Goal: Information Seeking & Learning: Learn about a topic

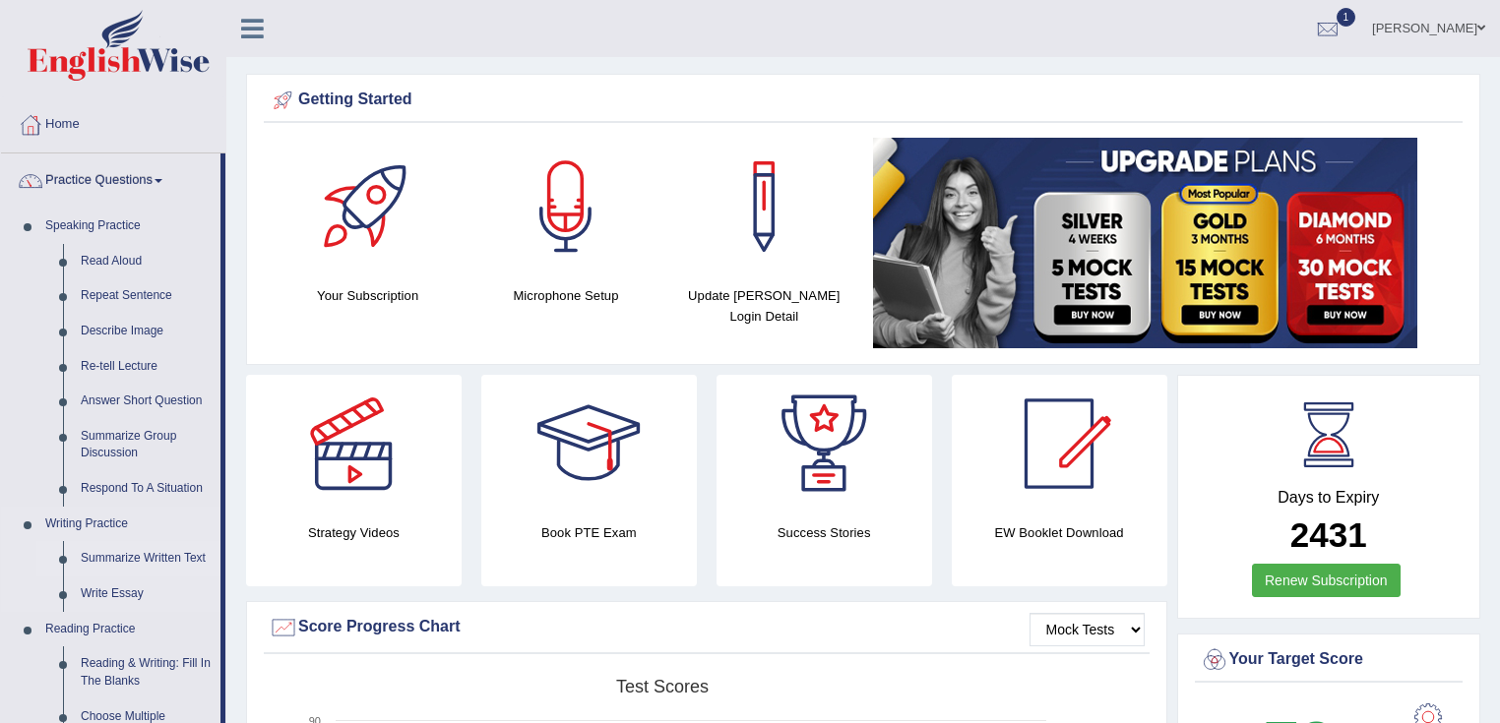
click at [100, 551] on link "Summarize Written Text" at bounding box center [146, 558] width 149 height 35
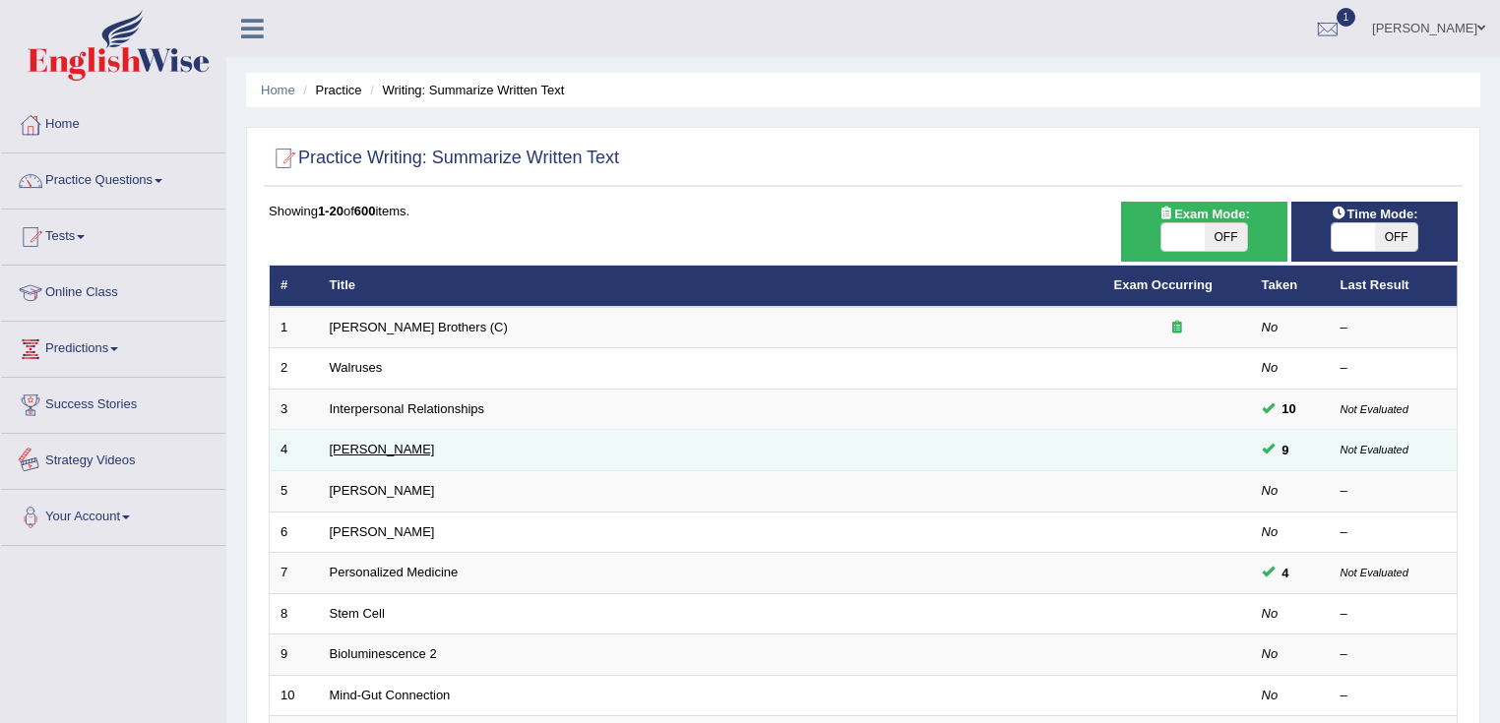
click at [374, 443] on link "Rosalid Franklin" at bounding box center [382, 449] width 105 height 15
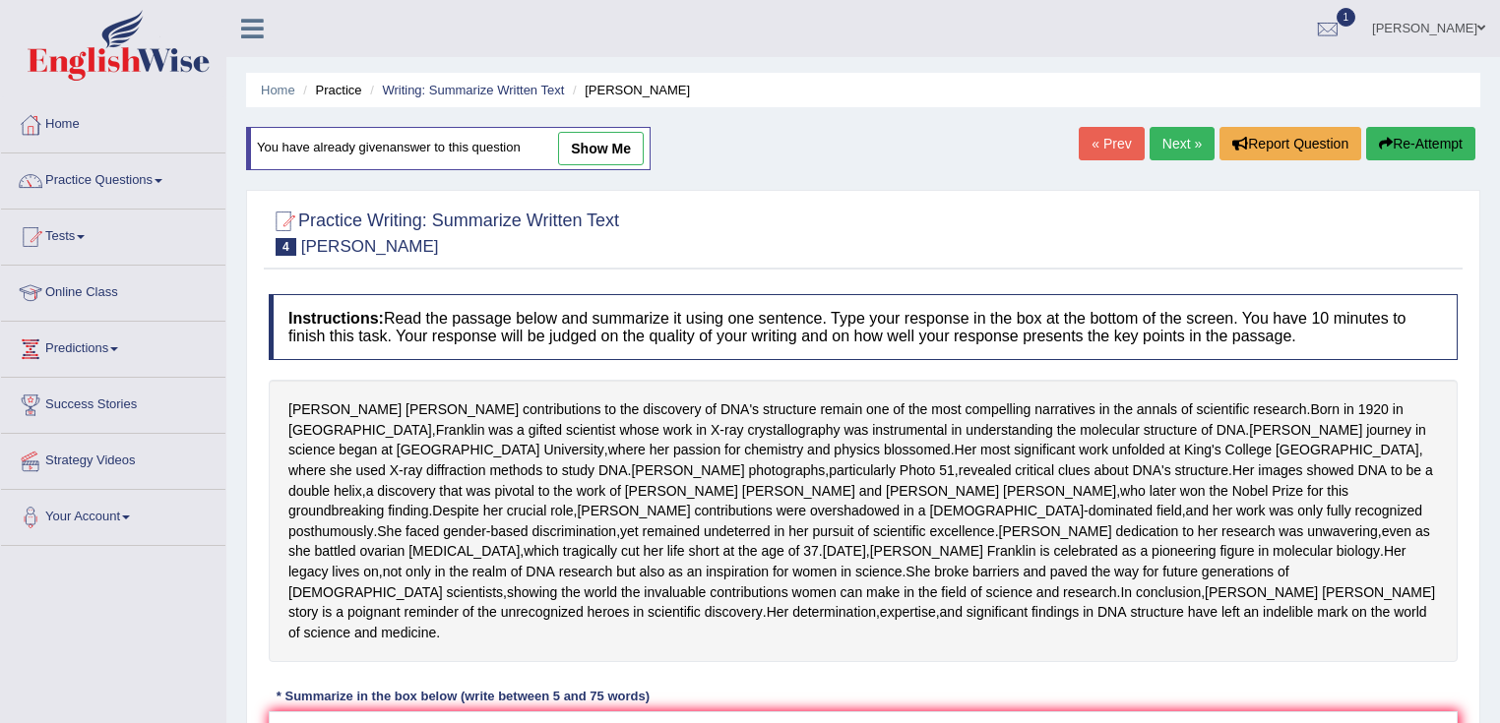
click at [591, 138] on link "show me" at bounding box center [601, 148] width 86 height 33
type textarea "The passage outlines Rosalind Franklin as a gifted scientist, explaining that s…"
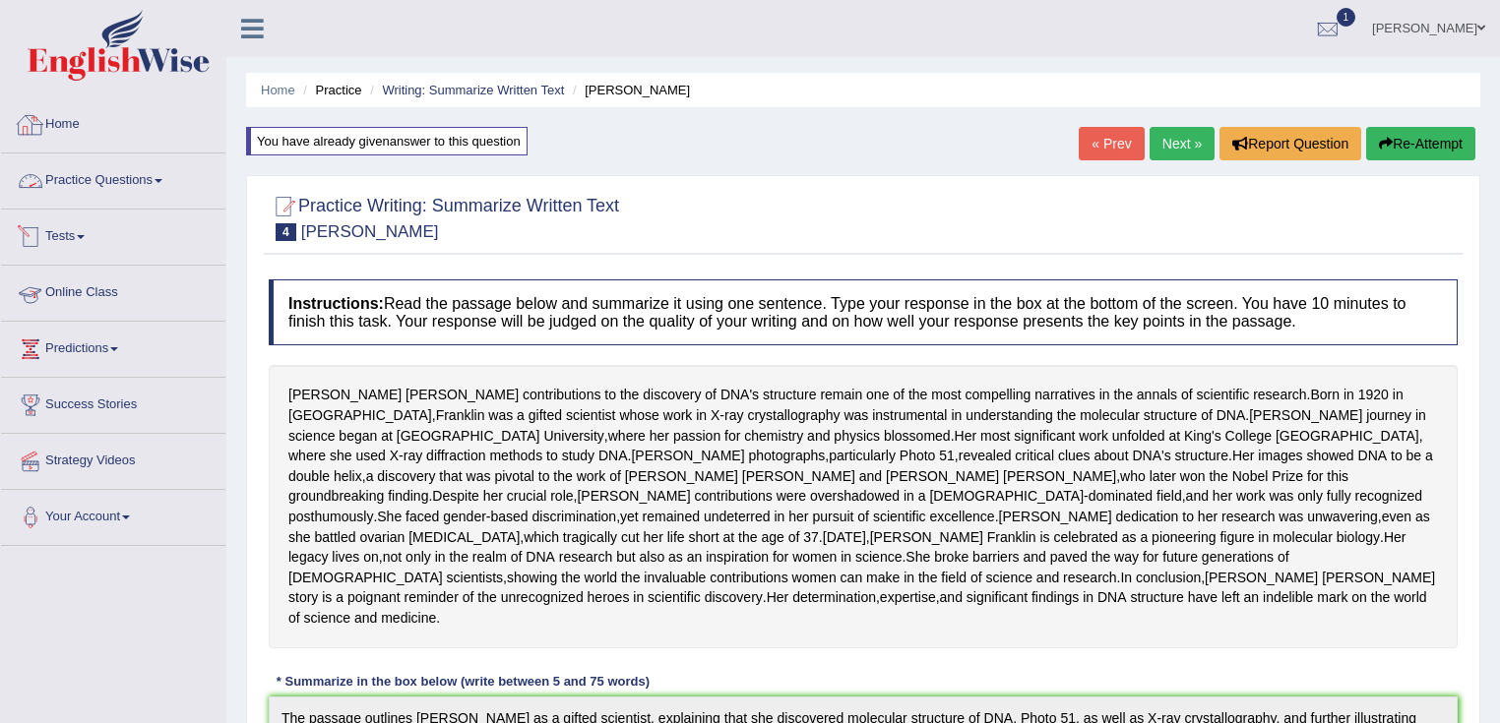
click at [132, 198] on link "Practice Questions" at bounding box center [113, 178] width 224 height 49
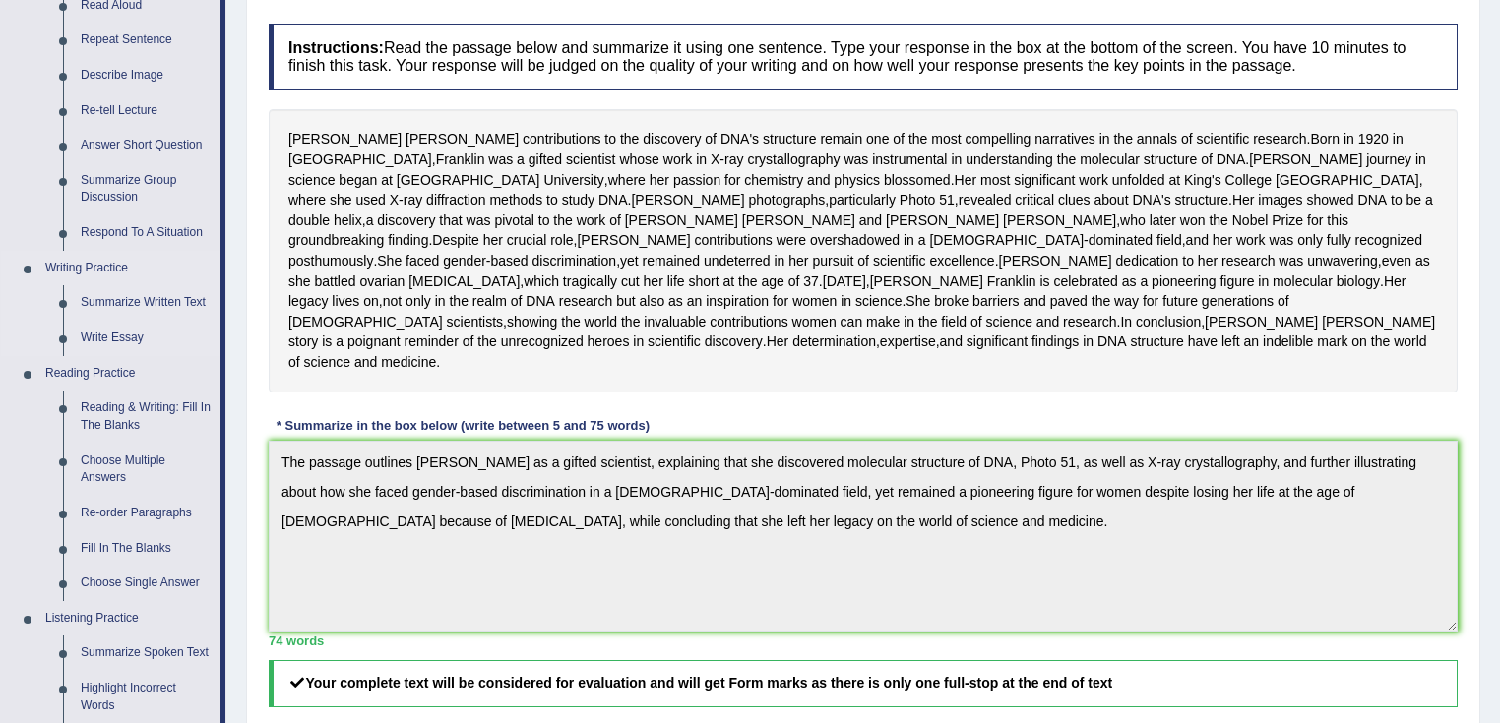
scroll to position [394, 0]
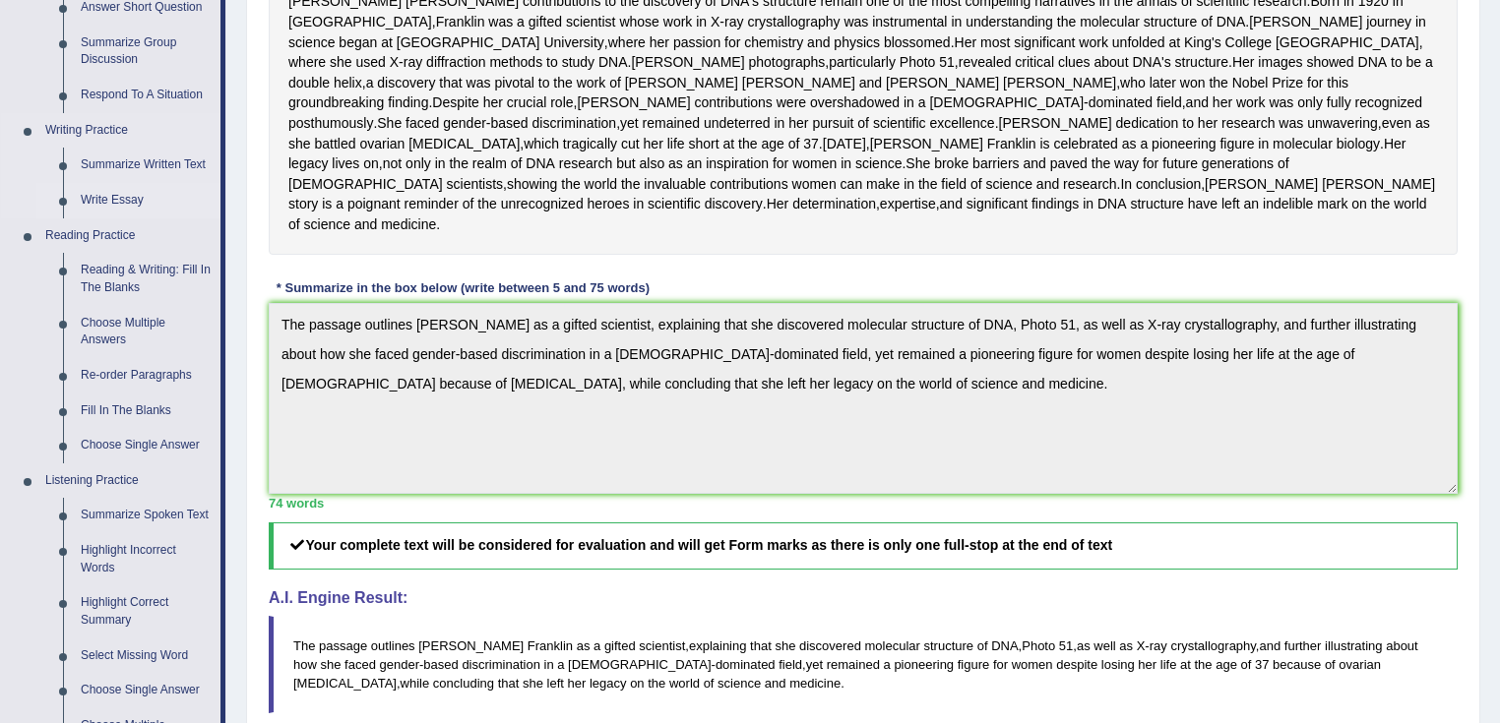
click at [123, 189] on link "Write Essay" at bounding box center [146, 200] width 149 height 35
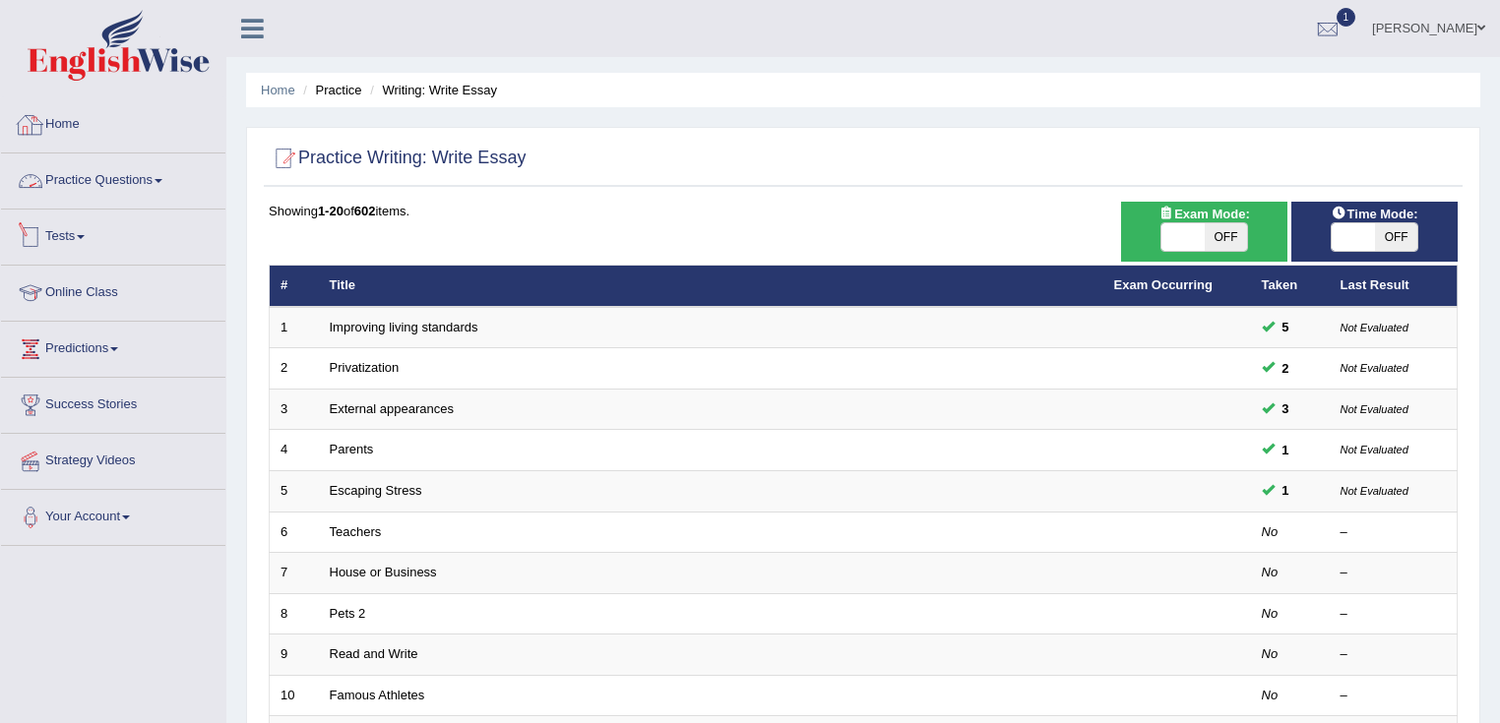
click at [124, 207] on li "Practice Questions Speaking Practice Read Aloud Repeat Sentence Describe Image …" at bounding box center [113, 182] width 224 height 56
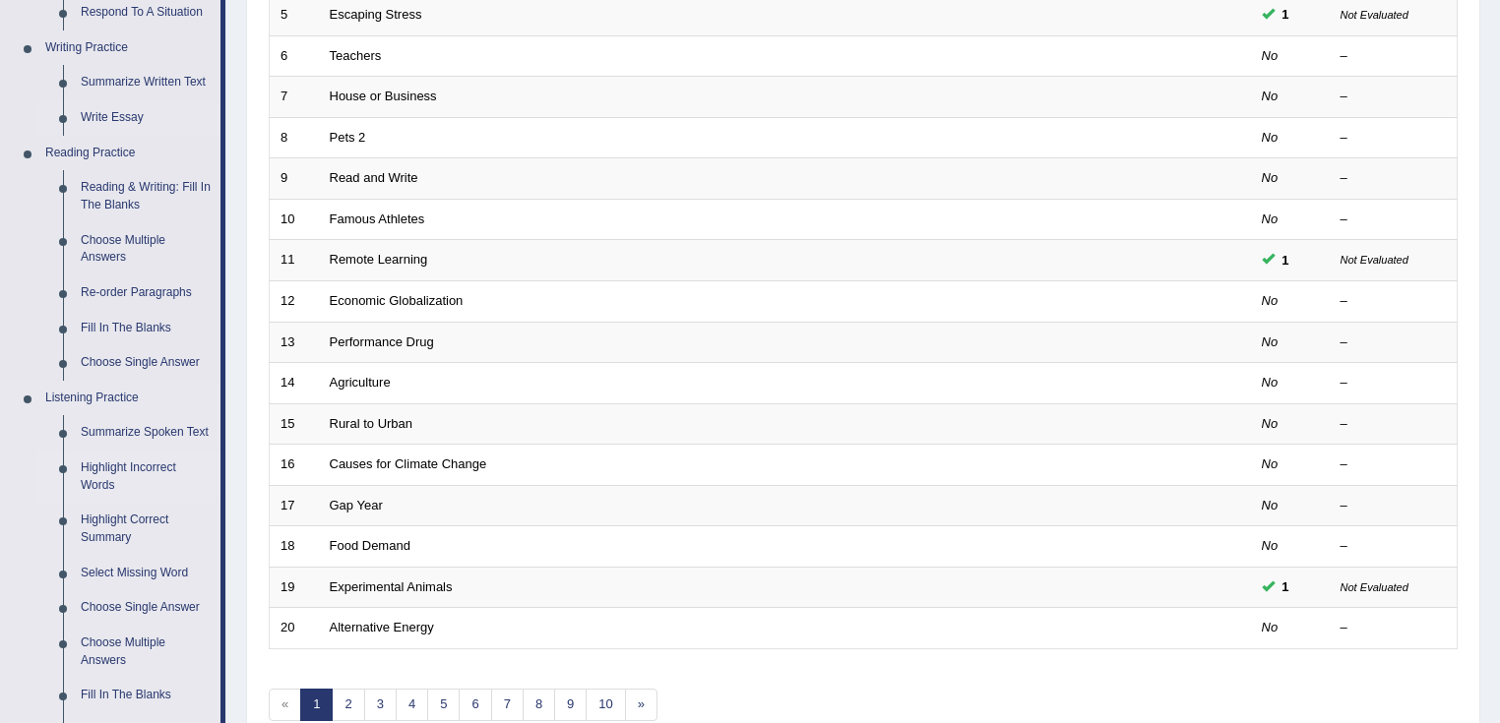
scroll to position [630, 0]
